Goal: Find specific page/section: Find specific page/section

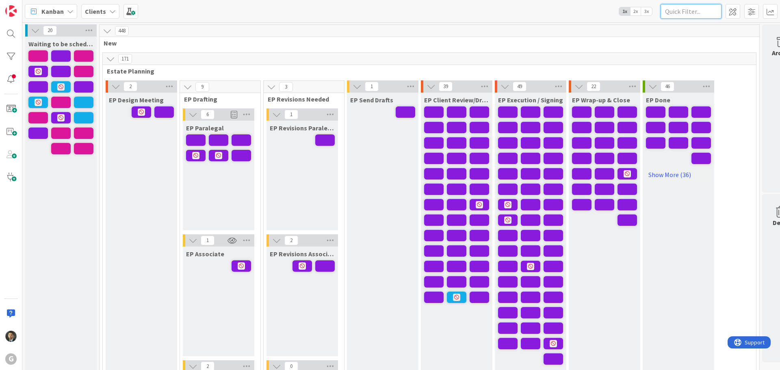
click at [698, 10] on input "text" at bounding box center [690, 11] width 61 height 15
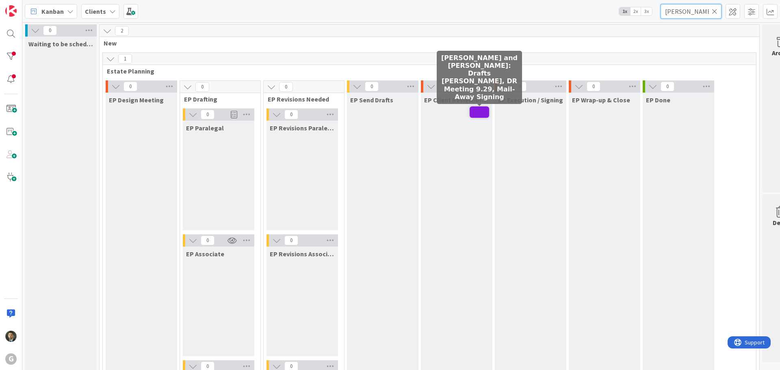
type input "campbell"
click at [486, 115] on span at bounding box center [478, 111] width 19 height 11
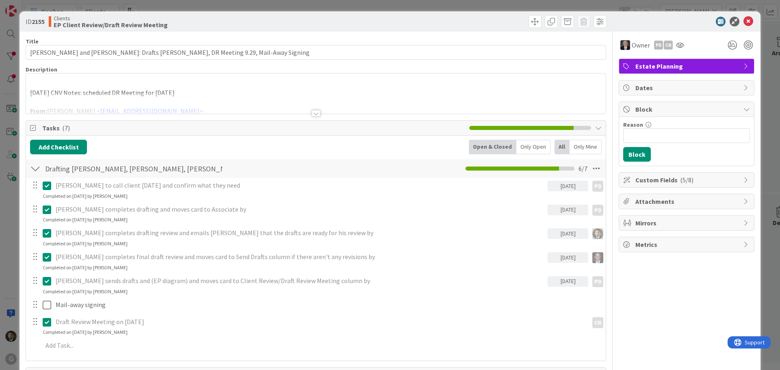
click at [313, 112] on div at bounding box center [315, 113] width 9 height 6
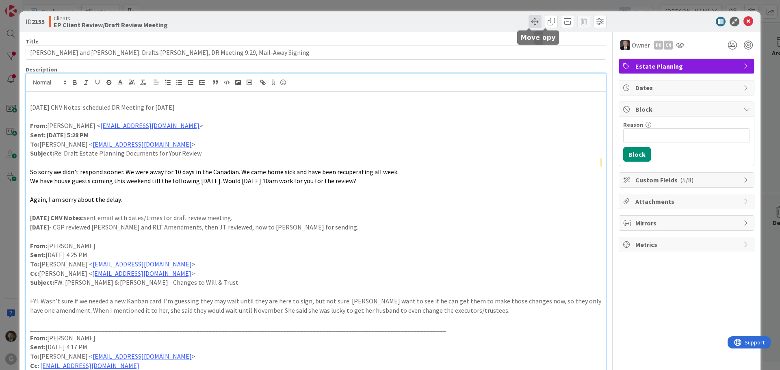
click at [528, 21] on span at bounding box center [534, 21] width 13 height 13
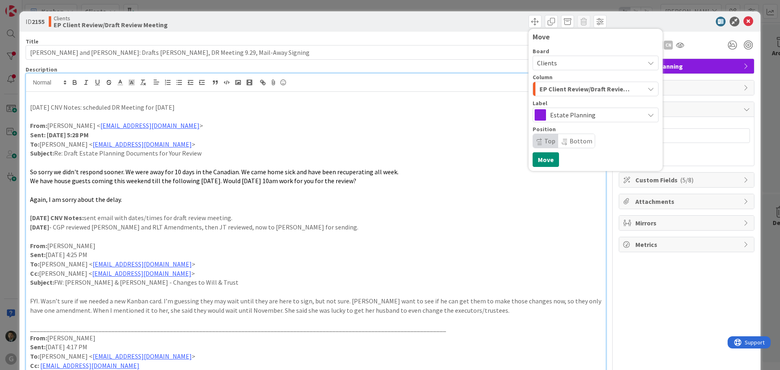
click at [563, 92] on span "EP Client Review/Draft Review Meeting" at bounding box center [585, 89] width 93 height 11
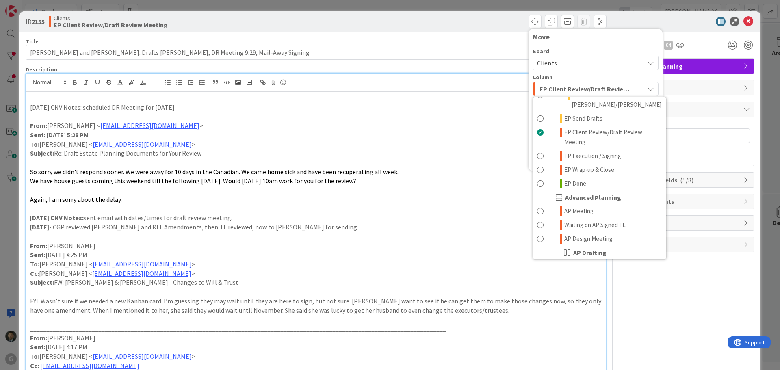
scroll to position [203, 0]
click at [586, 150] on span "EP Execution / Signing" at bounding box center [592, 155] width 57 height 10
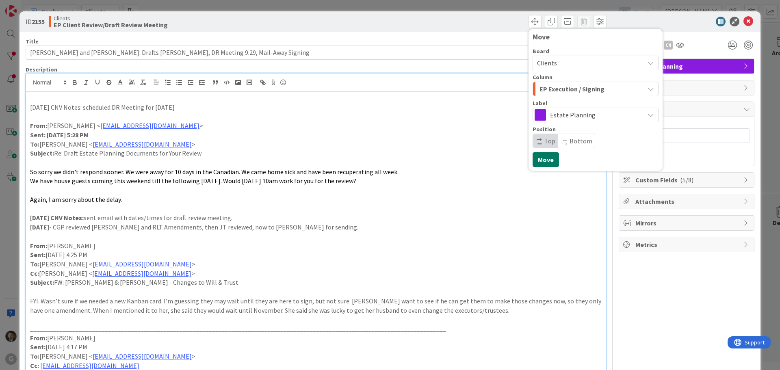
click at [539, 156] on button "Move" at bounding box center [545, 159] width 26 height 15
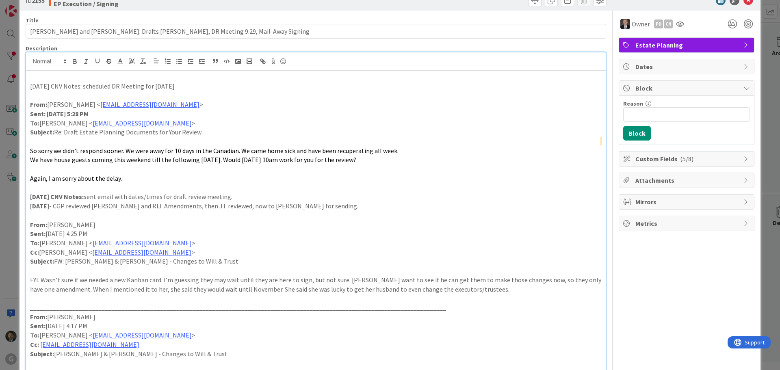
scroll to position [0, 0]
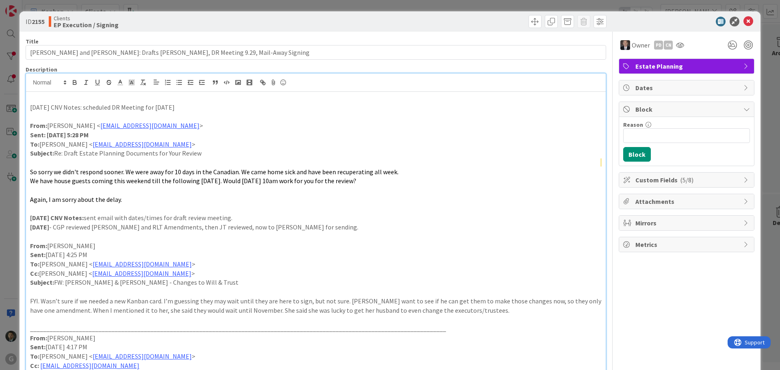
click at [55, 98] on p at bounding box center [315, 97] width 571 height 9
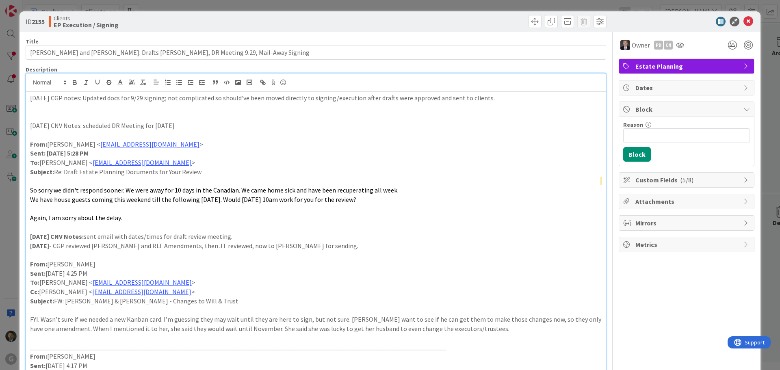
click at [358, 7] on div "ID 2155 Clients EP Execution / Signing Move Move Title 90 / 128 Campbell, Richa…" at bounding box center [390, 185] width 780 height 370
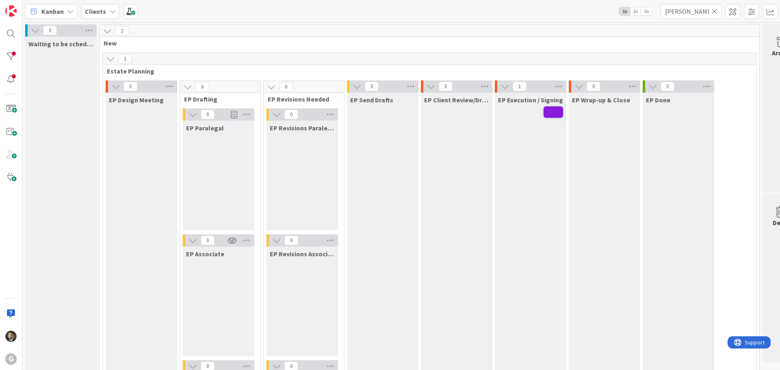
click at [715, 11] on icon at bounding box center [714, 11] width 6 height 7
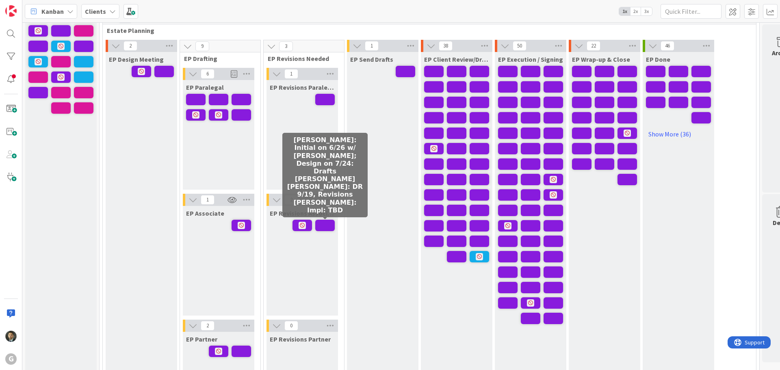
scroll to position [81, 0]
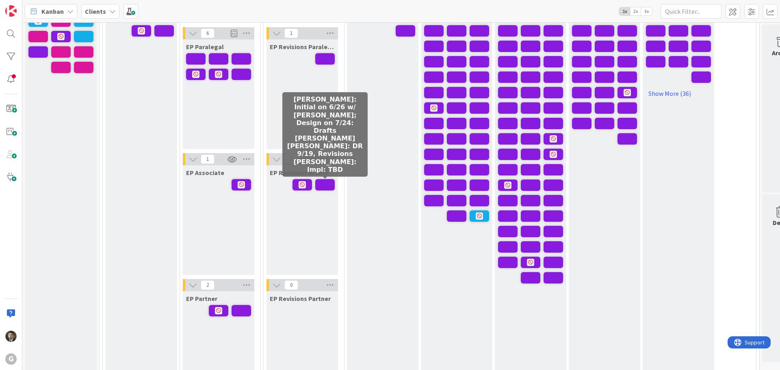
click at [323, 183] on span at bounding box center [324, 184] width 19 height 11
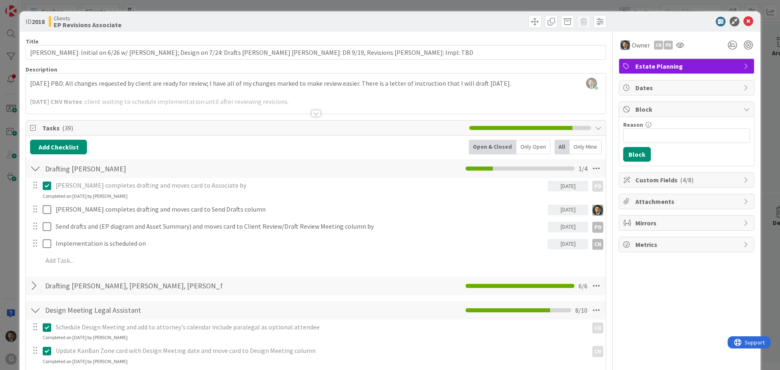
click at [328, 5] on div "ID 2018 Clients EP Revisions Associate Title 121 / 128 Bonomo, Donna: Initial o…" at bounding box center [390, 185] width 780 height 370
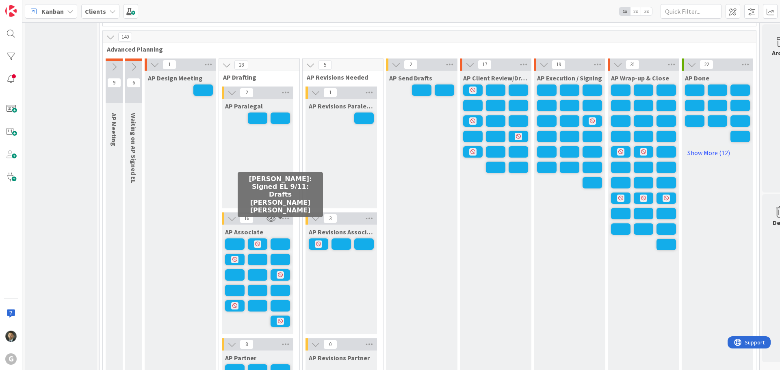
scroll to position [609, 0]
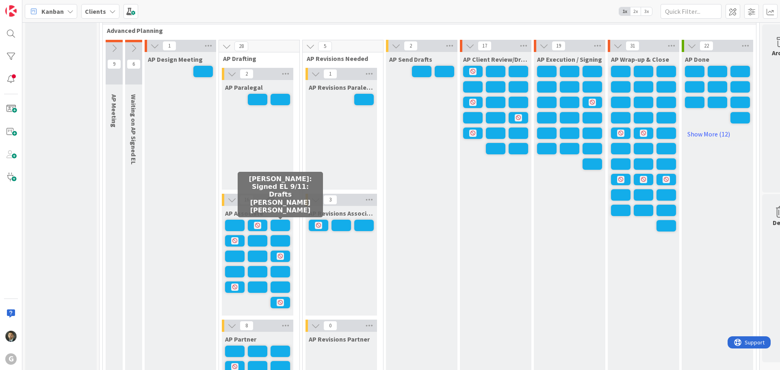
click at [283, 220] on span at bounding box center [279, 225] width 19 height 11
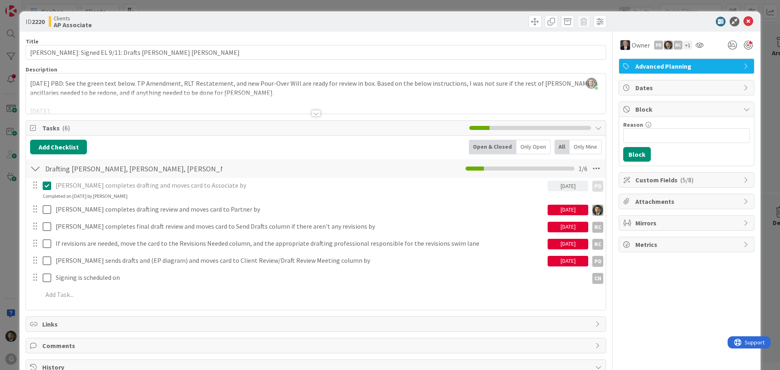
click at [348, 11] on div "ID 2220 Clients AP Associate Title 53 / 128 Portnof, Jon: Signed EL 9/11: Draft…" at bounding box center [390, 185] width 780 height 370
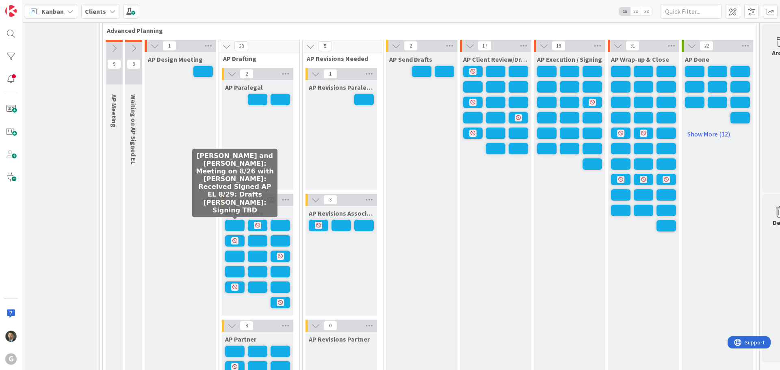
click at [238, 230] on span at bounding box center [234, 225] width 19 height 11
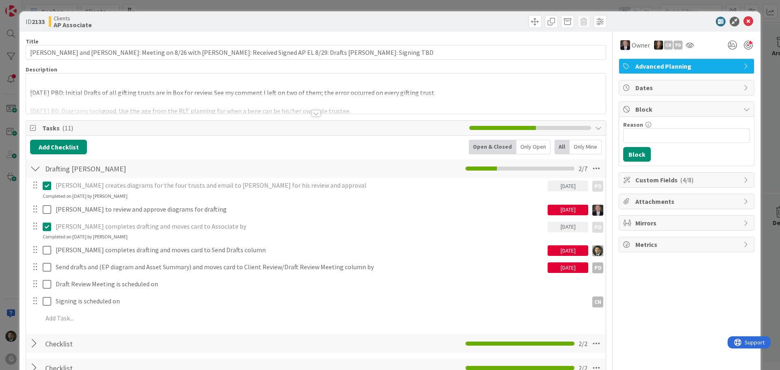
click at [379, 4] on div "ID 2133 Clients AP Associate Title 112 / 128 DeAngelis, John and Kelly: Meeting…" at bounding box center [390, 185] width 780 height 370
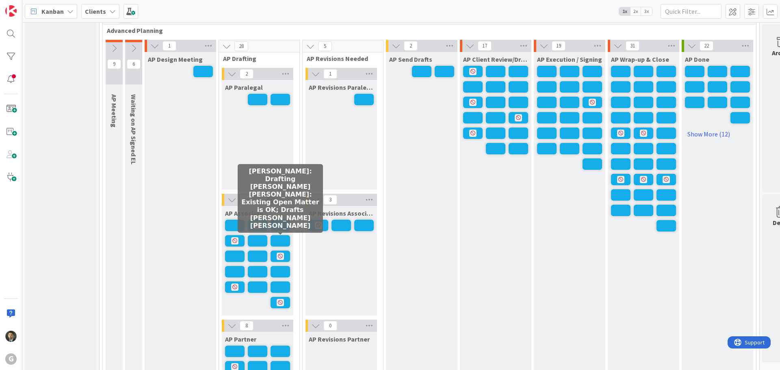
click at [280, 239] on span at bounding box center [279, 240] width 19 height 11
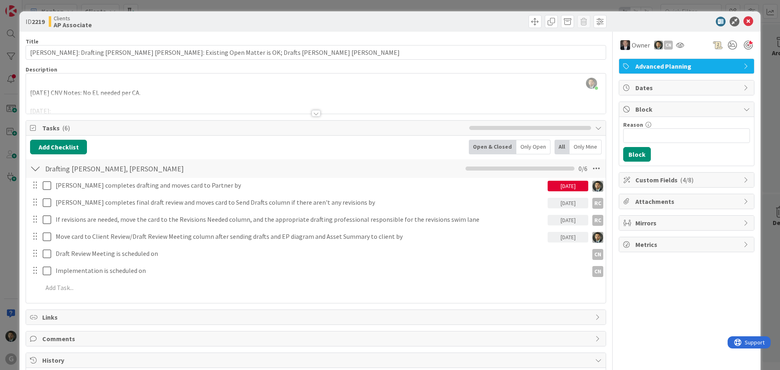
click at [356, 6] on div "ID 2219 Clients AP Associate Title 80 / 128 Lee, Chris: Drafting Chris Bobby: E…" at bounding box center [390, 185] width 780 height 370
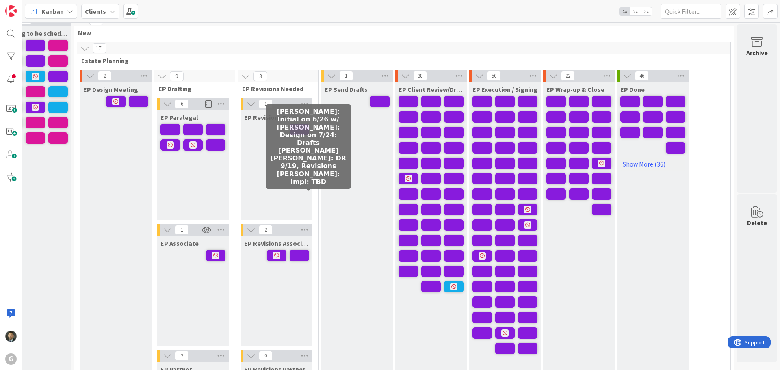
scroll to position [0, 32]
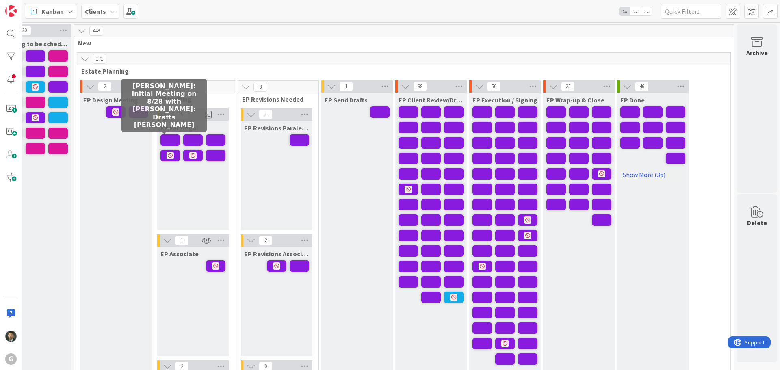
click at [160, 135] on span at bounding box center [169, 139] width 19 height 11
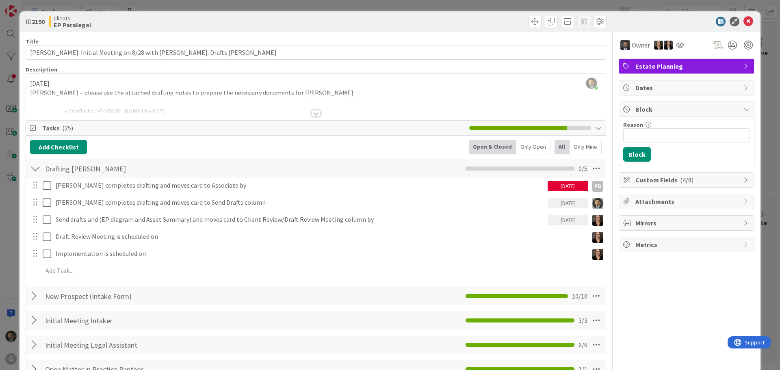
click at [307, 5] on div "ID 2190 Clients EP Paralegal Title 69 / 128 Kretzer, Steve: Initial Meeting on …" at bounding box center [390, 185] width 780 height 370
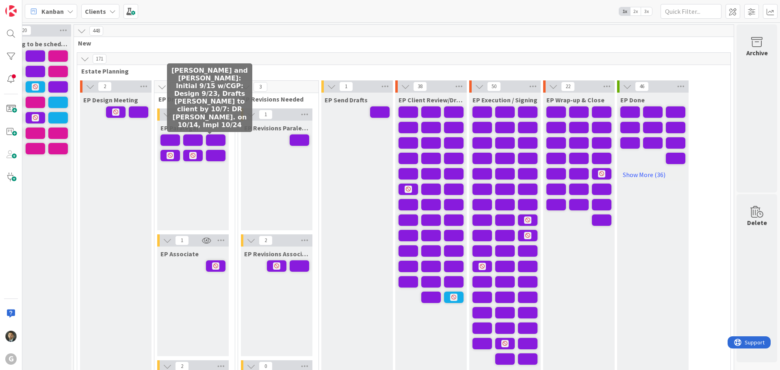
click at [207, 135] on span at bounding box center [215, 139] width 19 height 11
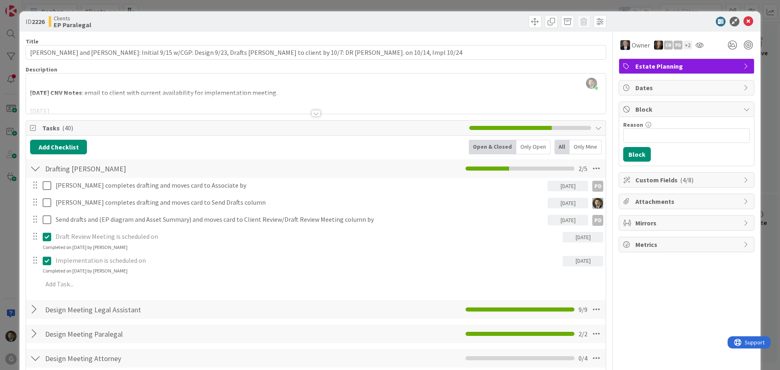
click at [324, 8] on div "ID 2226 Clients EP Paralegal Title 123 / 128 Pulver, Brian and Kelly: Initial 9…" at bounding box center [390, 185] width 780 height 370
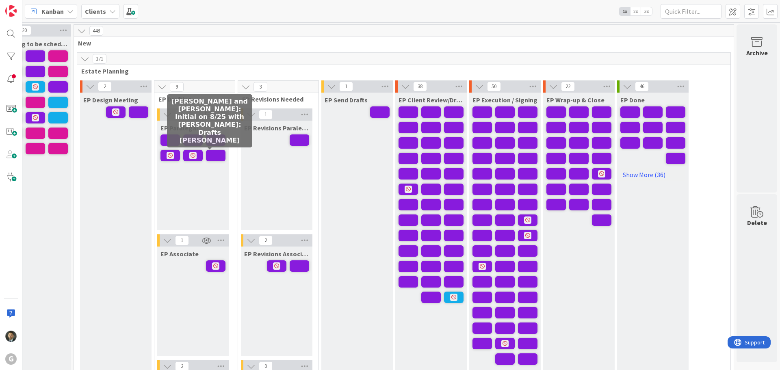
click at [209, 154] on span at bounding box center [215, 155] width 19 height 11
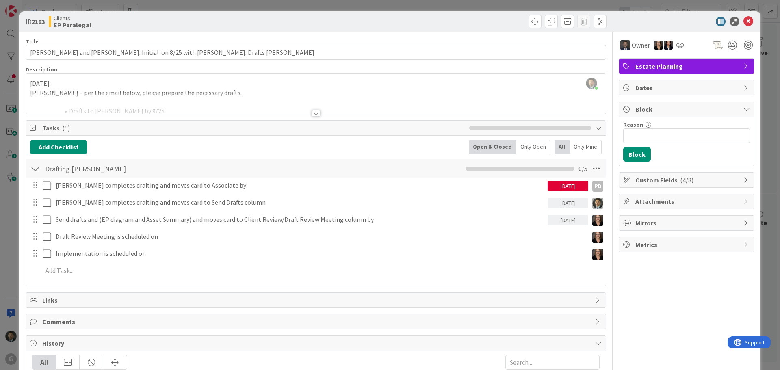
click at [335, 6] on div "ID 2183 Clients EP Paralegal Title 78 / 128 Knight, Terrence and Elizabeth: Ini…" at bounding box center [390, 185] width 780 height 370
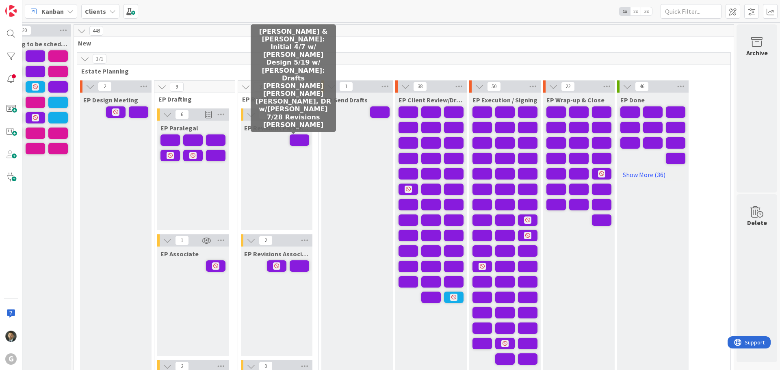
click at [290, 136] on span at bounding box center [299, 139] width 19 height 11
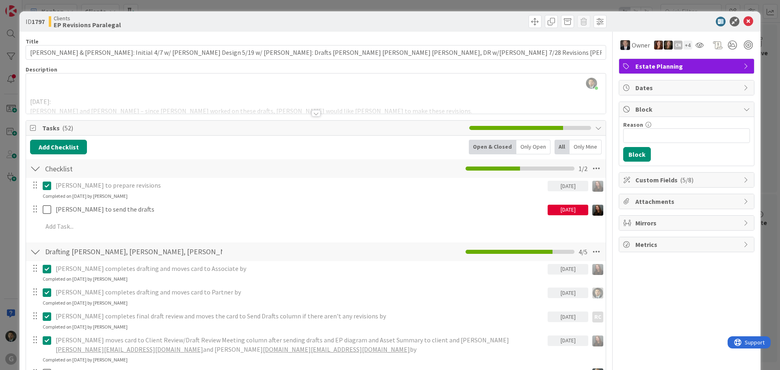
click at [303, 8] on div "ID 1797 Clients EP Revisions Paralegal Title 126 / 128 Delaney, Greg & Elizabet…" at bounding box center [390, 185] width 780 height 370
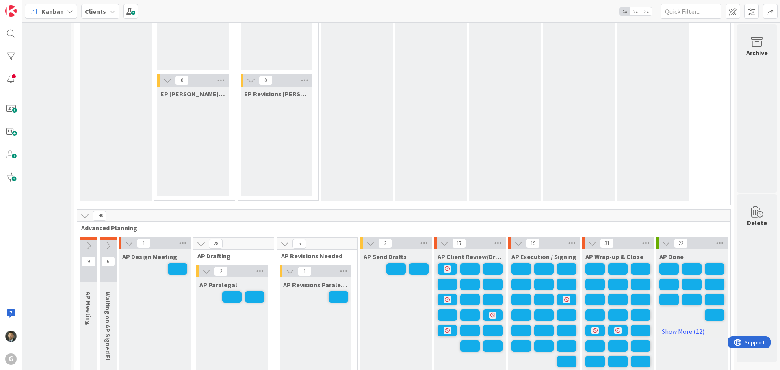
scroll to position [568, 32]
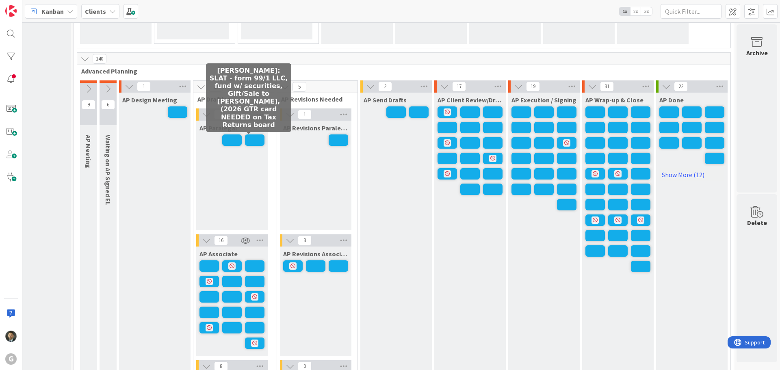
click at [247, 140] on span at bounding box center [254, 139] width 19 height 11
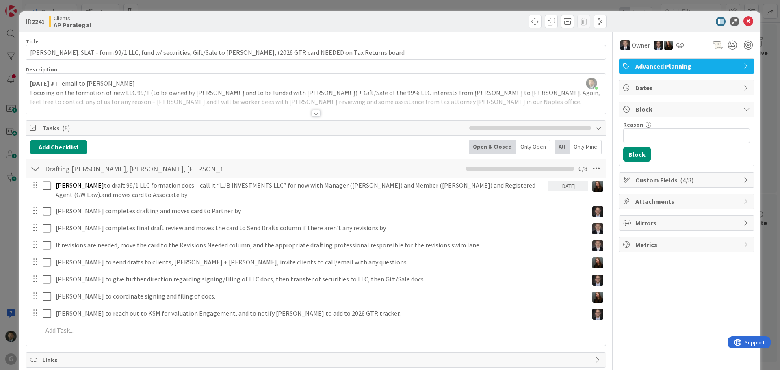
click at [326, 7] on div "ID 2241 Clients AP Paralegal Title 125 / 128 Barkley, Cindy: SLAT - form 99/1 L…" at bounding box center [390, 185] width 780 height 370
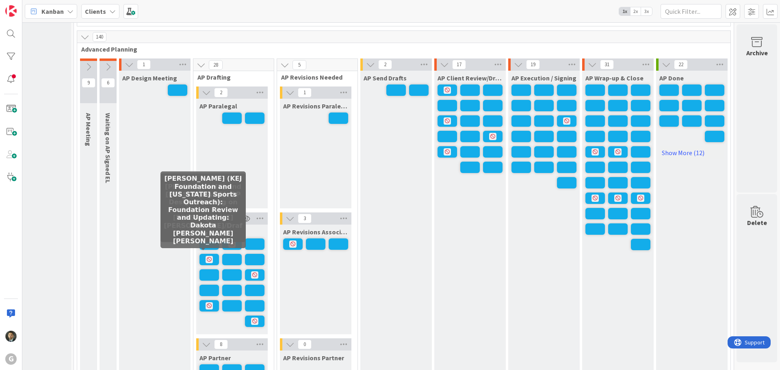
scroll to position [609, 32]
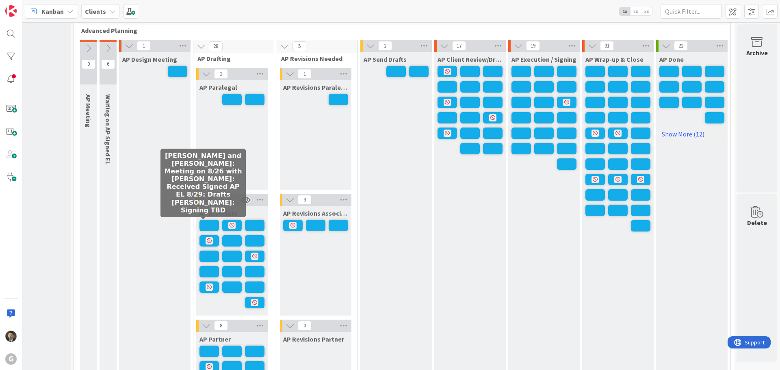
click at [203, 225] on span at bounding box center [208, 225] width 19 height 11
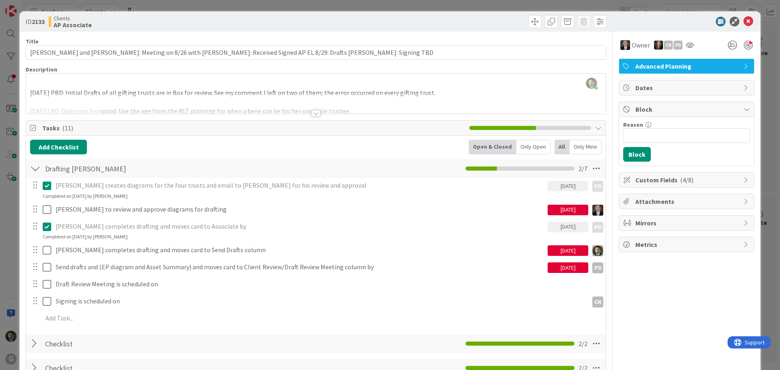
click at [315, 10] on div "ID 2133 Clients AP Associate Title 112 / 128 DeAngelis, John and Kelly: Meeting…" at bounding box center [390, 185] width 780 height 370
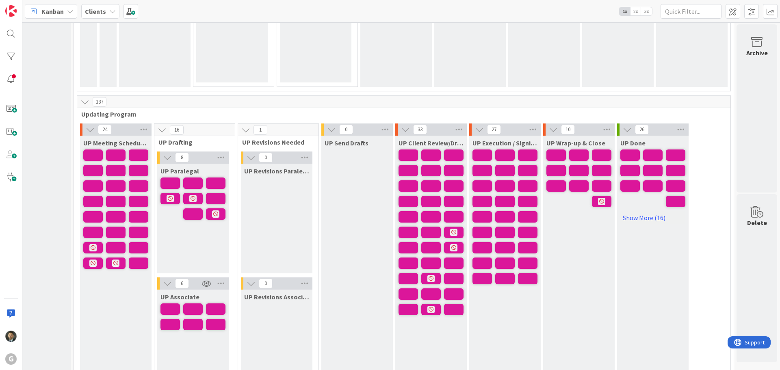
scroll to position [1137, 32]
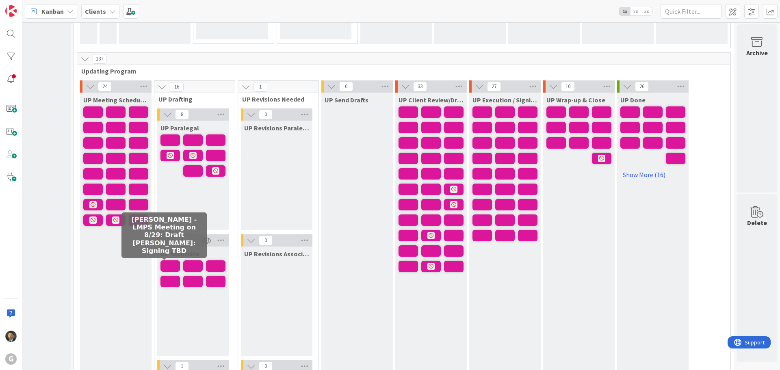
click at [165, 268] on span at bounding box center [169, 265] width 19 height 11
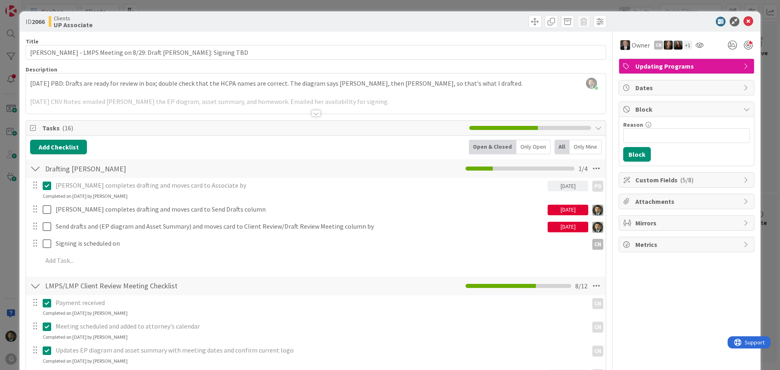
click at [293, 0] on div "ID 2066 Clients UP Associate Title 63 / 128 Louv, Amy - LMPS Meeting on 8/29: D…" at bounding box center [390, 185] width 780 height 370
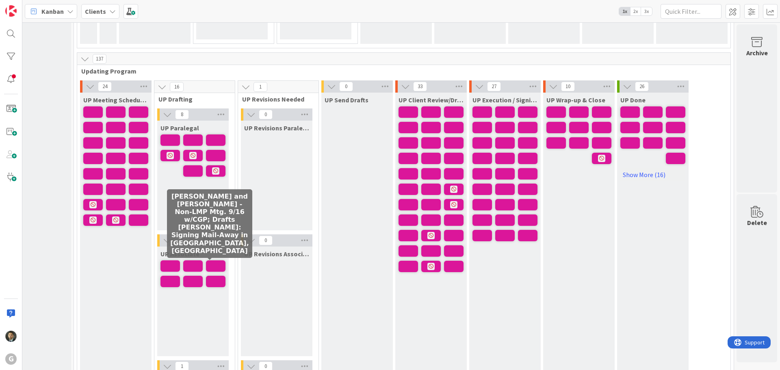
click at [206, 262] on span at bounding box center [215, 265] width 19 height 11
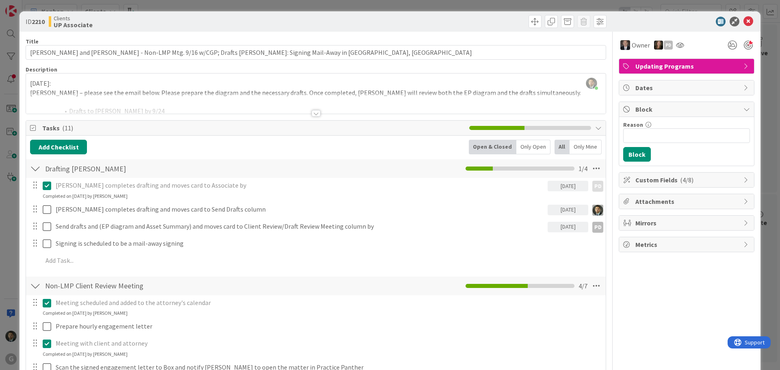
click at [386, 3] on div "ID 2210 Clients UP Associate Title 113 / 128 Grevenitz , Curtis and Barbara - N…" at bounding box center [390, 185] width 780 height 370
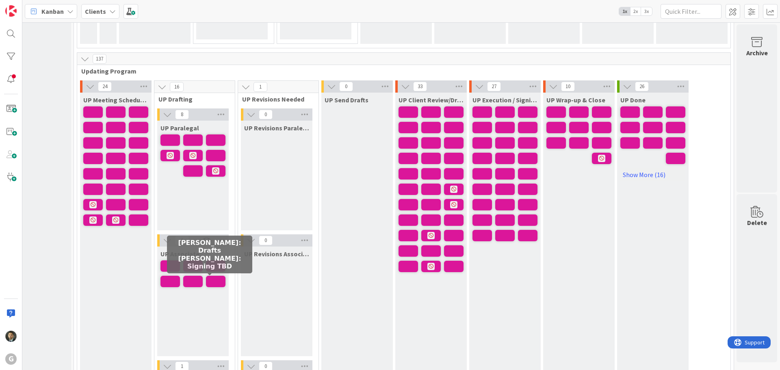
click at [212, 282] on span at bounding box center [215, 281] width 19 height 11
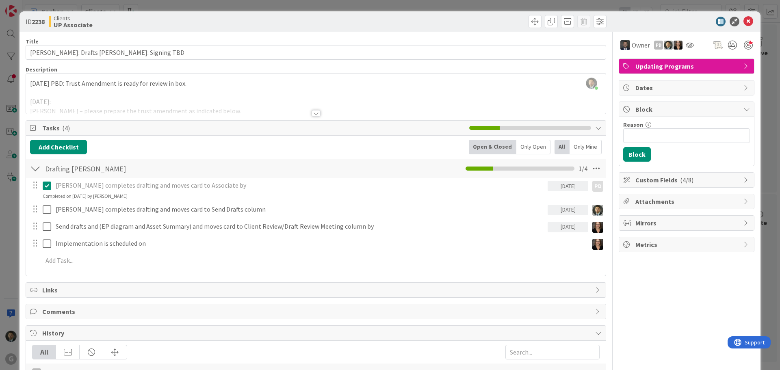
click at [325, 7] on div "ID 2238 Clients UP Associate Title 46 / 128 Higgs, William: Drafts Paul Chris: …" at bounding box center [390, 185] width 780 height 370
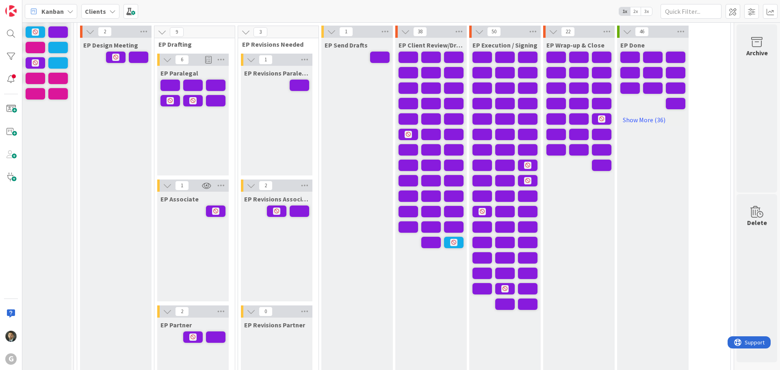
scroll to position [41, 32]
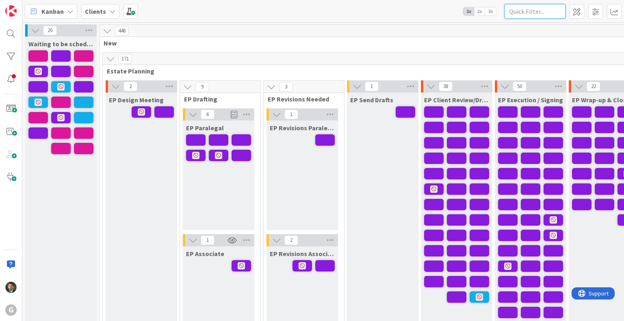
click at [539, 11] on input "text" at bounding box center [534, 11] width 61 height 15
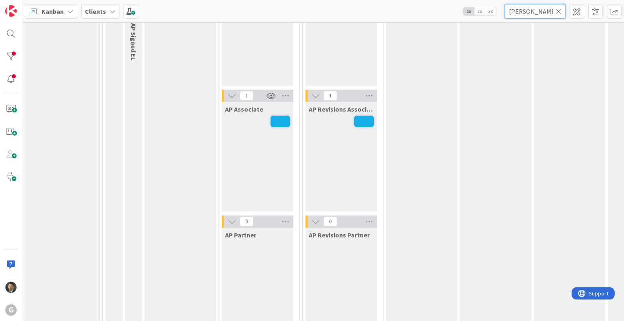
scroll to position [731, 0]
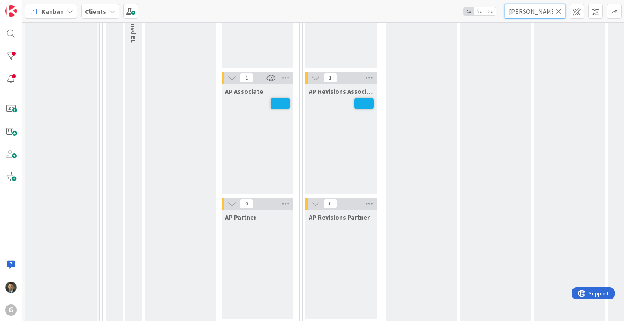
type input "[PERSON_NAME]"
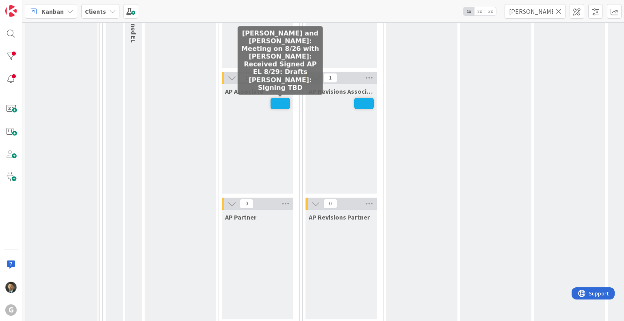
click at [279, 104] on span at bounding box center [279, 103] width 19 height 11
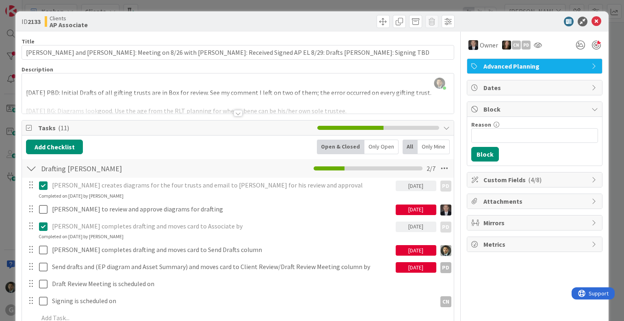
click at [236, 112] on div at bounding box center [237, 113] width 9 height 6
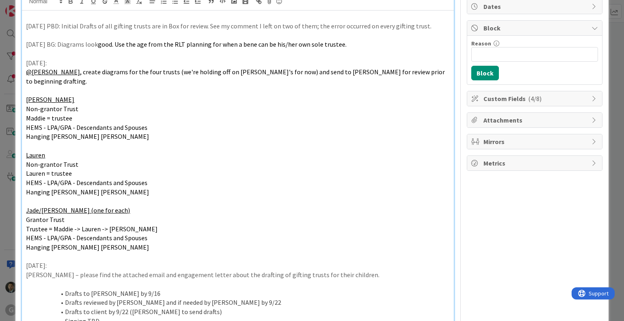
scroll to position [122, 0]
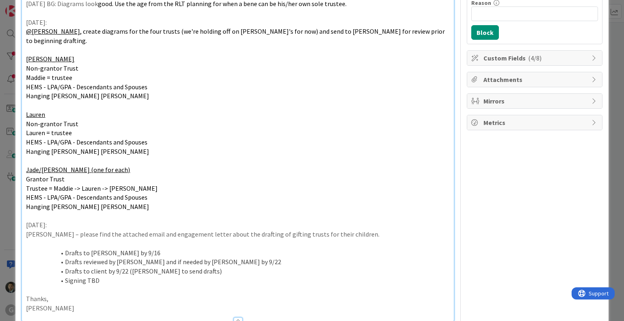
click at [167, 138] on p "HEMS - LPA/GPA - Descendants and Spouses" at bounding box center [237, 142] width 423 height 9
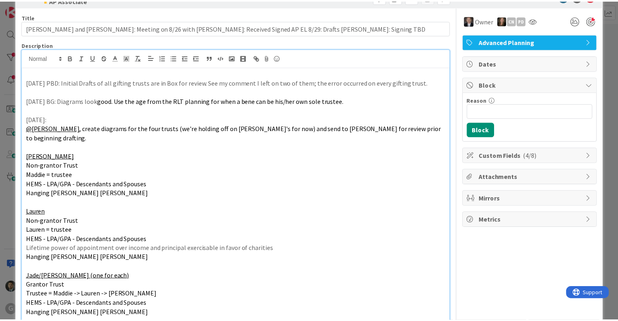
scroll to position [0, 0]
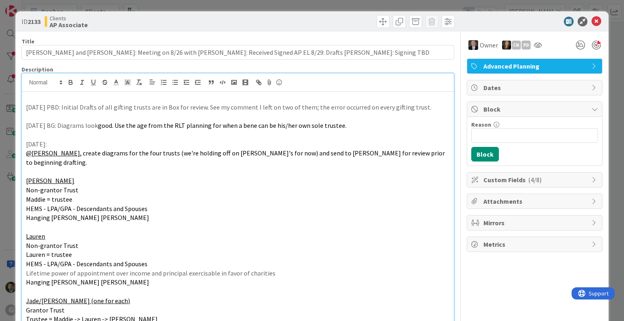
click at [446, 7] on div "ID 2133 Clients AP Associate Title 112 / 128 DeAngelis, John and Kelly: Meeting…" at bounding box center [312, 160] width 624 height 321
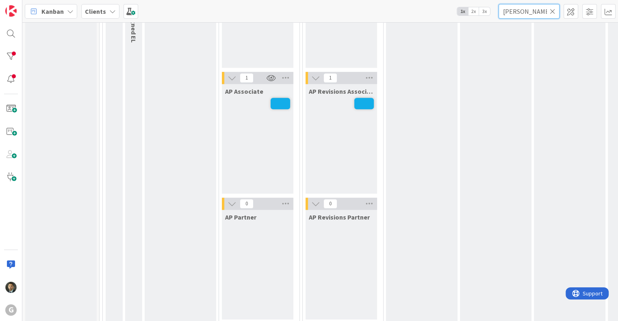
drag, startPoint x: 492, startPoint y: 14, endPoint x: 465, endPoint y: 15, distance: 27.2
click at [465, 15] on div "Kanban Clients 1x 2x 3x deangelis" at bounding box center [319, 11] width 595 height 22
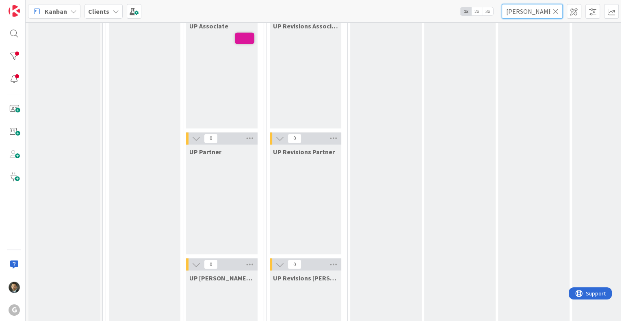
scroll to position [1324, 0]
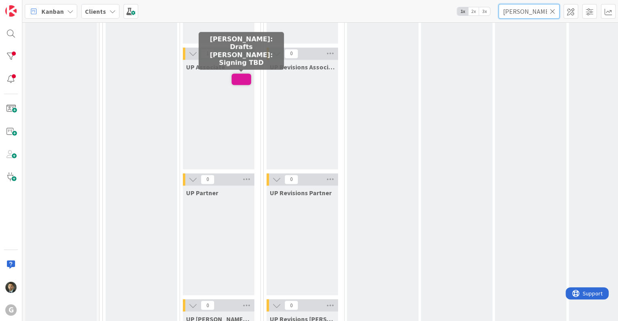
type input "HIGGS"
click at [232, 77] on span at bounding box center [240, 78] width 19 height 11
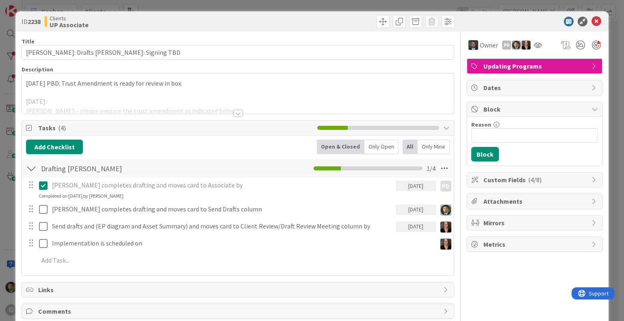
click at [233, 114] on div at bounding box center [237, 113] width 9 height 6
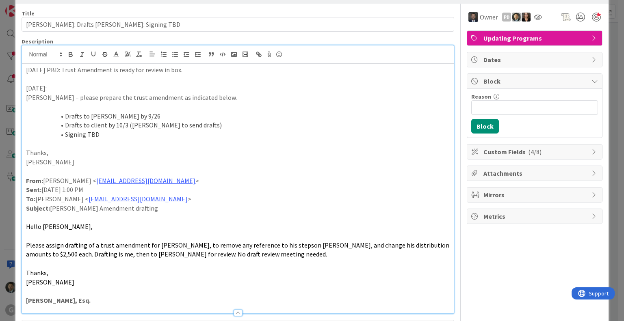
scroll to position [41, 0]
